Goal: Information Seeking & Learning: Learn about a topic

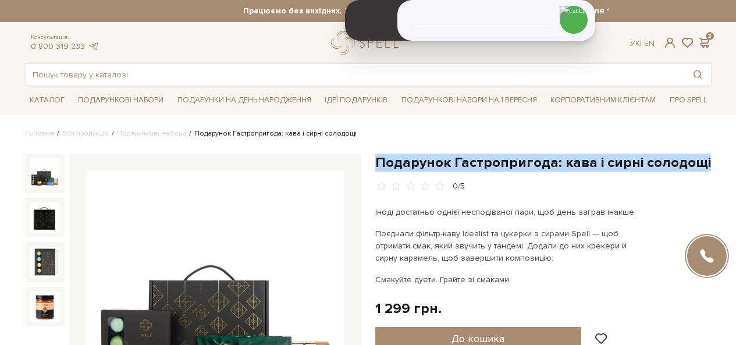
drag, startPoint x: 709, startPoint y: 153, endPoint x: 378, endPoint y: 155, distance: 331.1
click at [378, 155] on h1 "Подарунок Гастропригода: кава і сирні солодощі" at bounding box center [543, 163] width 336 height 18
copy h1 "Подарунок Гастропригода: кава і сирні солодощі"
click at [240, 82] on input "text" at bounding box center [355, 74] width 659 height 21
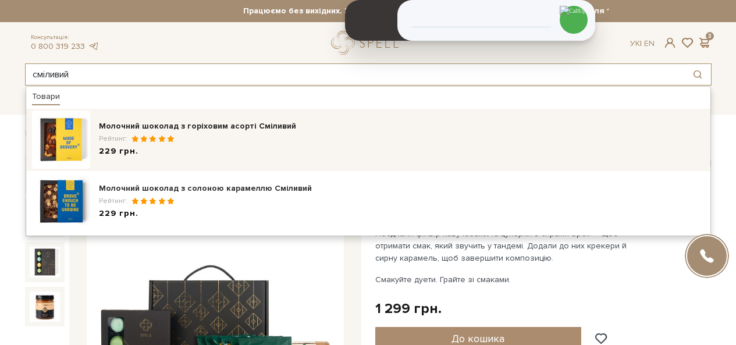
type input "сміливий"
click at [203, 140] on div "Рейтинг:" at bounding box center [402, 139] width 606 height 10
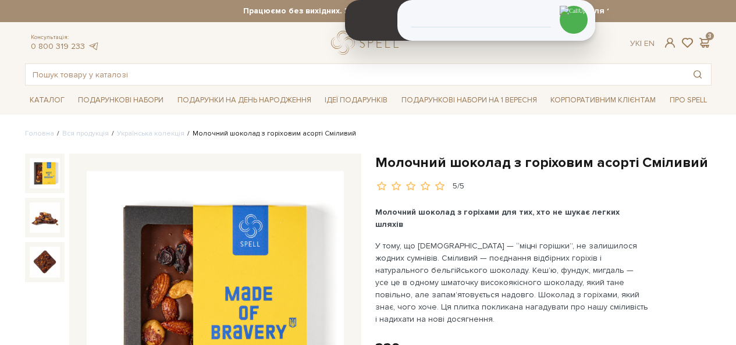
click at [523, 164] on h1 "Молочний шоколад з горіховим асорті Сміливий" at bounding box center [543, 163] width 336 height 18
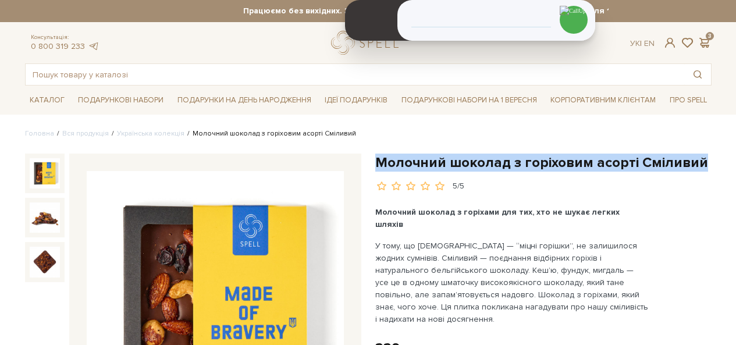
click at [523, 164] on h1 "Молочний шоколад з горіховим асорті Сміливий" at bounding box center [543, 163] width 336 height 18
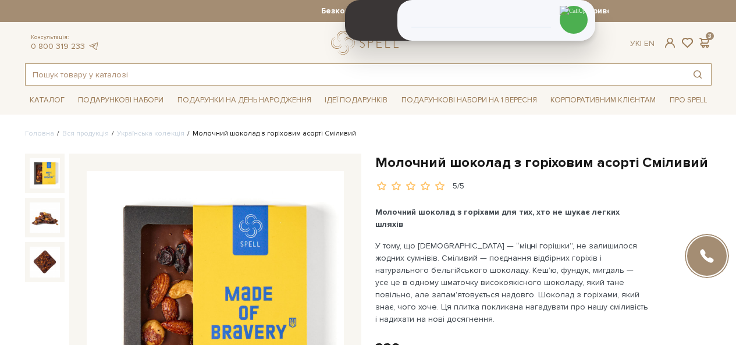
click at [173, 70] on input "text" at bounding box center [355, 74] width 659 height 21
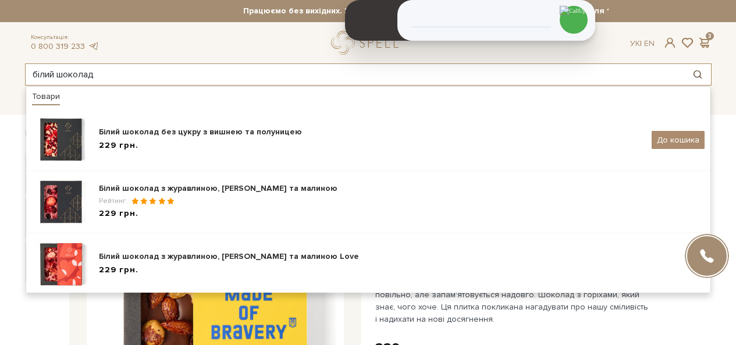
type input "білий шоколад"
click at [705, 77] on button "Пошук товару у каталозі" at bounding box center [697, 74] width 27 height 21
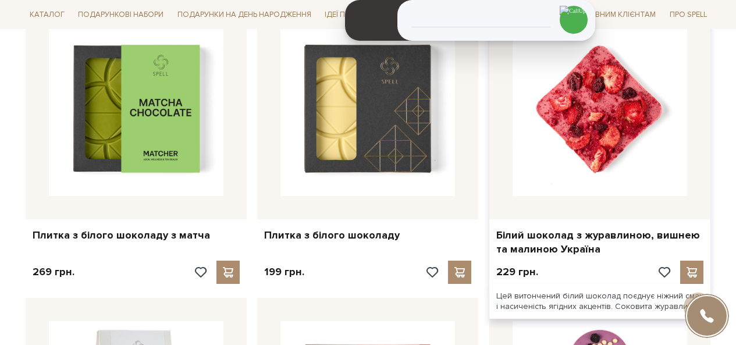
scroll to position [1106, 0]
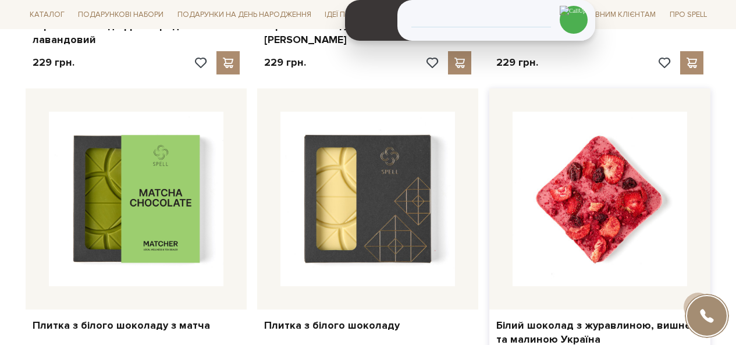
click at [574, 228] on img at bounding box center [600, 199] width 175 height 175
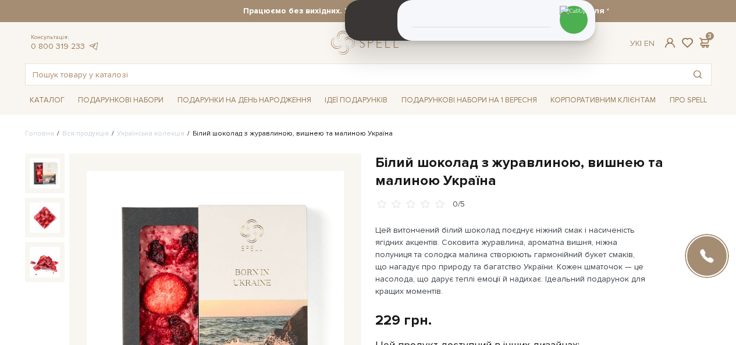
click at [437, 176] on h1 "Білий шоколад з журавлиною, вишнею та малиною Україна" at bounding box center [543, 172] width 336 height 36
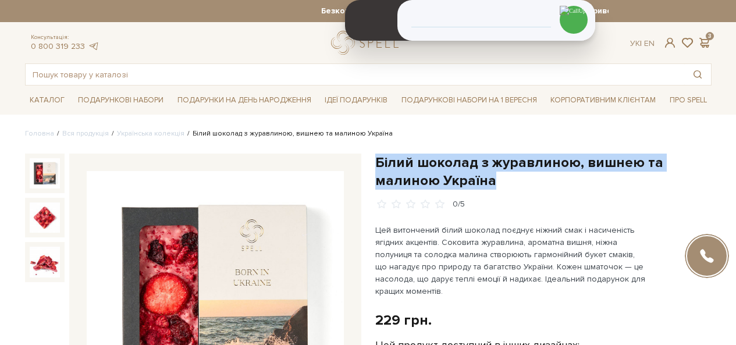
click at [437, 176] on h1 "Білий шоколад з журавлиною, вишнею та малиною Україна" at bounding box center [543, 172] width 336 height 36
copy div "Білий шоколад з журавлиною, вишнею та малиною Україна"
